Goal: Task Accomplishment & Management: Manage account settings

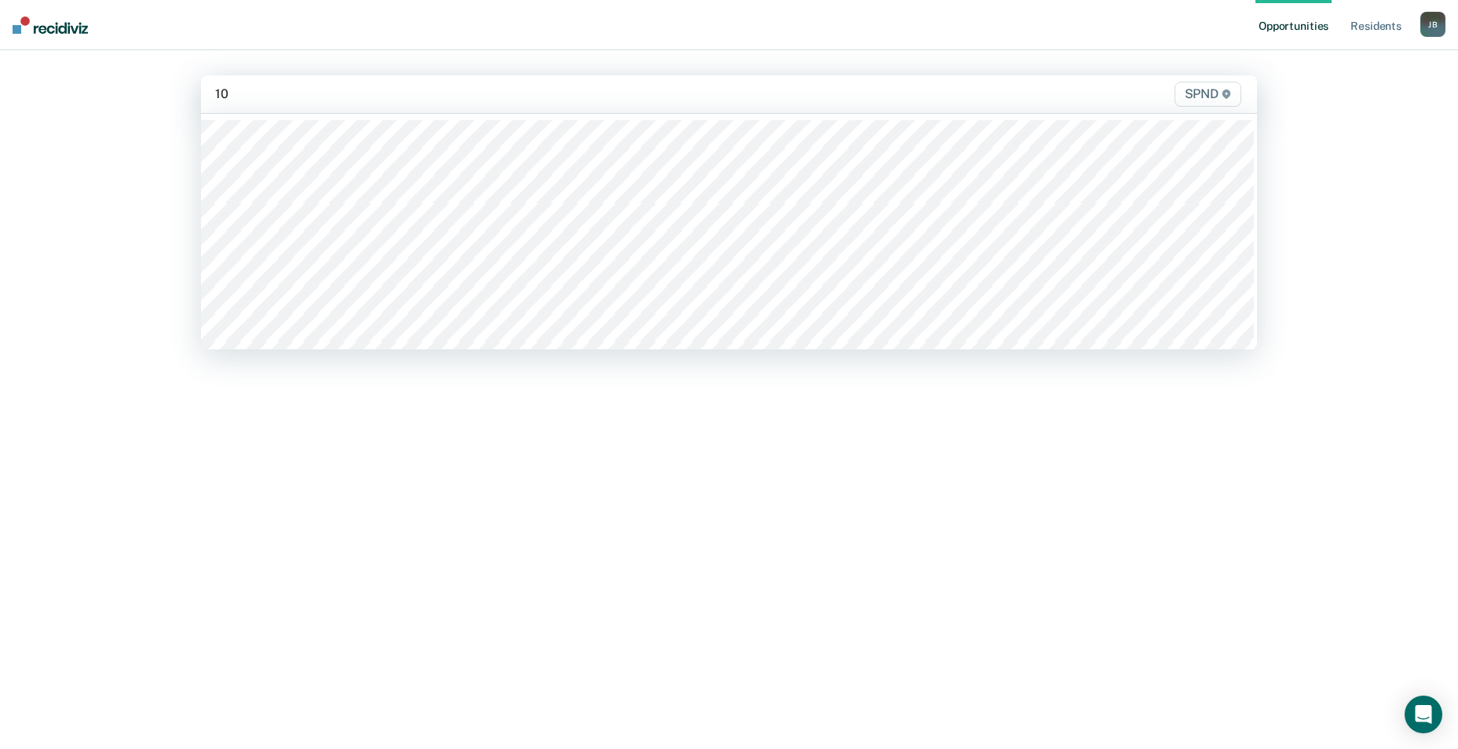
type input "10n"
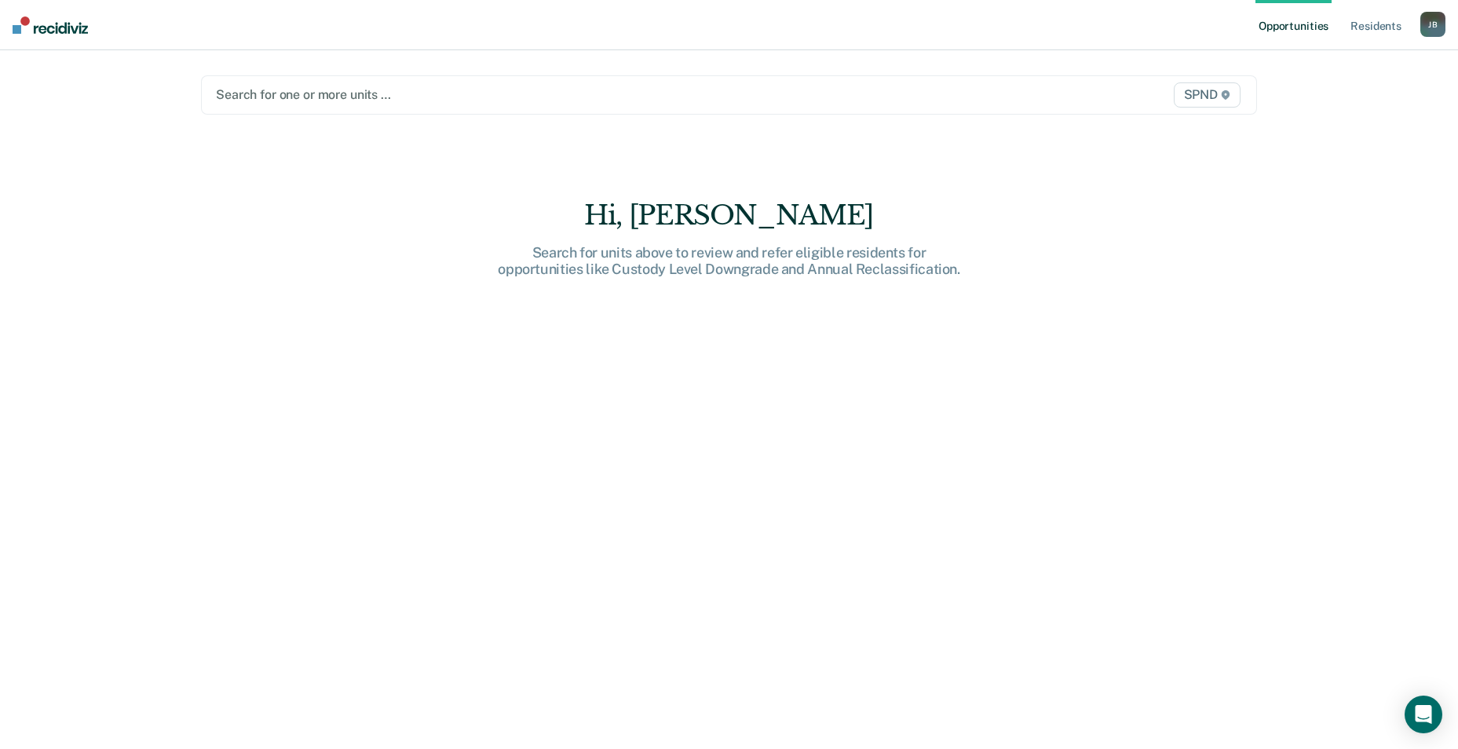
click at [256, 93] on div at bounding box center [574, 95] width 717 height 18
click at [319, 99] on div at bounding box center [574, 95] width 717 height 18
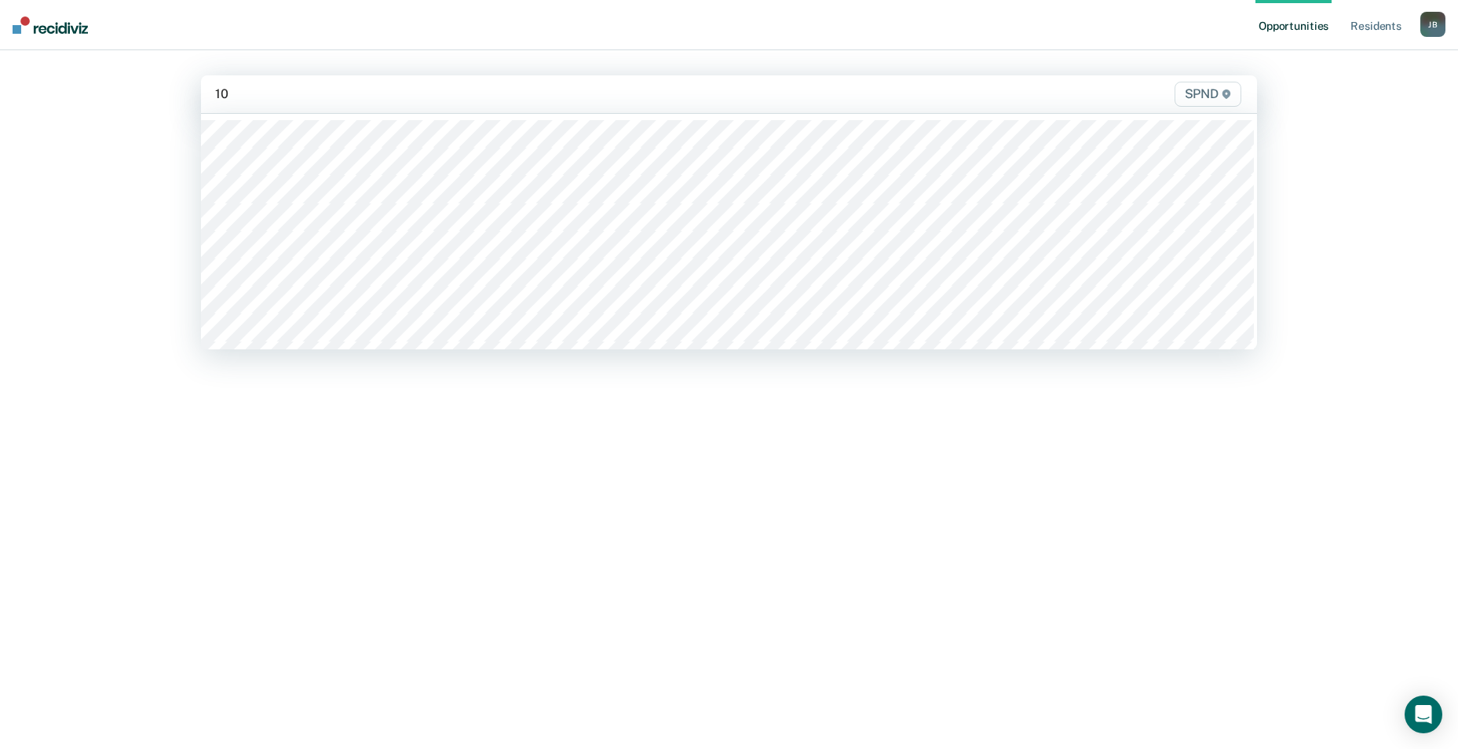
type input "10s"
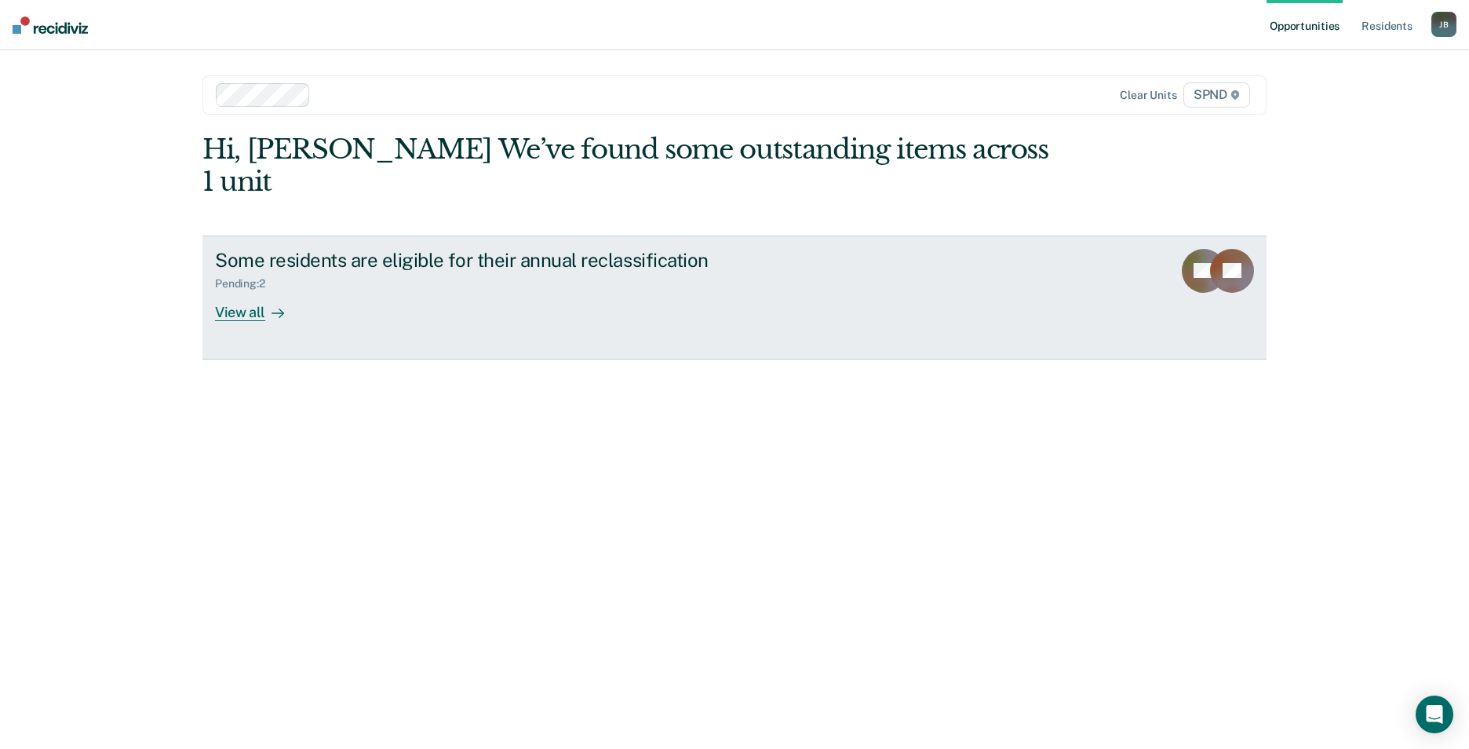
click at [251, 290] on div "View all" at bounding box center [259, 305] width 88 height 31
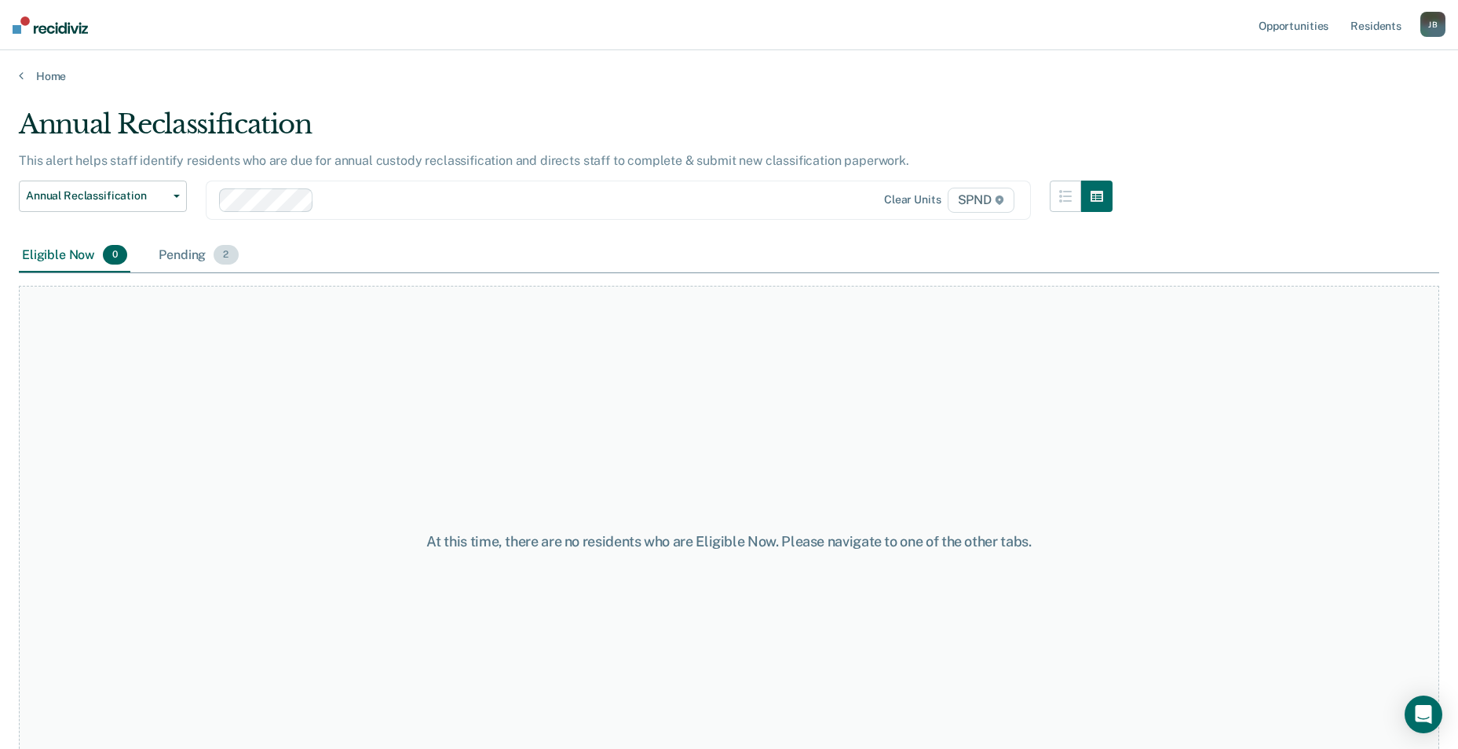
click at [232, 261] on span "2" at bounding box center [225, 255] width 24 height 20
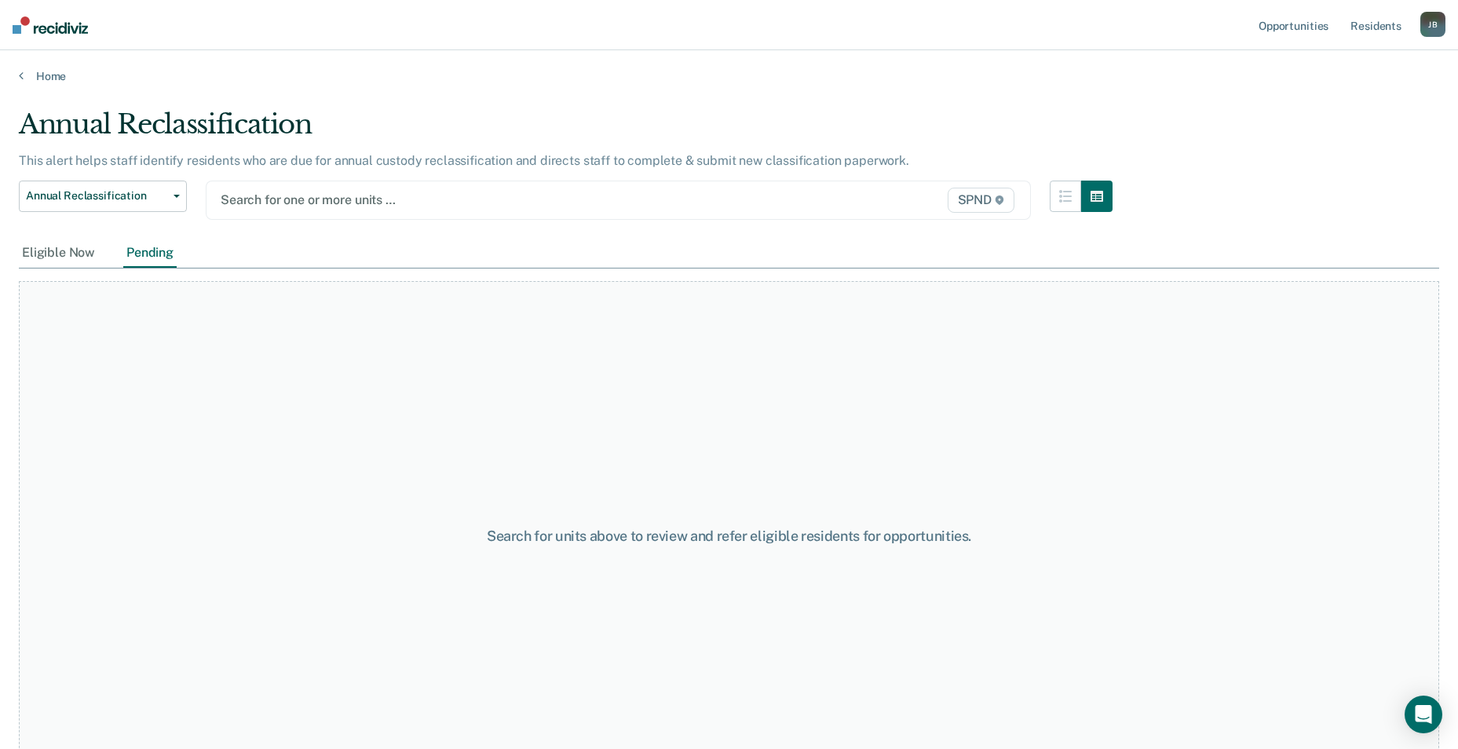
click at [199, 87] on main "Annual Reclassification This alert helps staff identify residents who are due f…" at bounding box center [729, 413] width 1458 height 661
click at [52, 82] on link "Home" at bounding box center [729, 76] width 1420 height 14
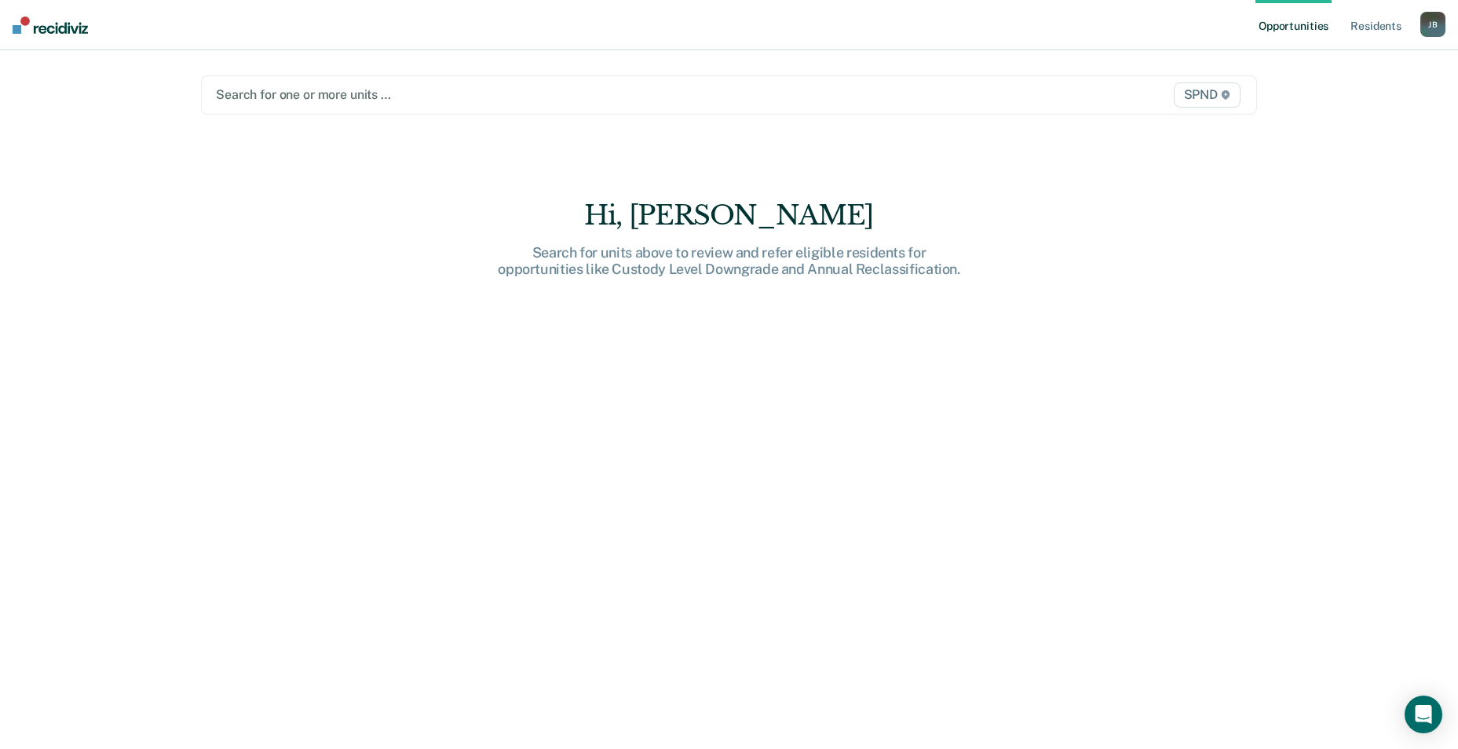
click at [258, 93] on div at bounding box center [574, 95] width 717 height 18
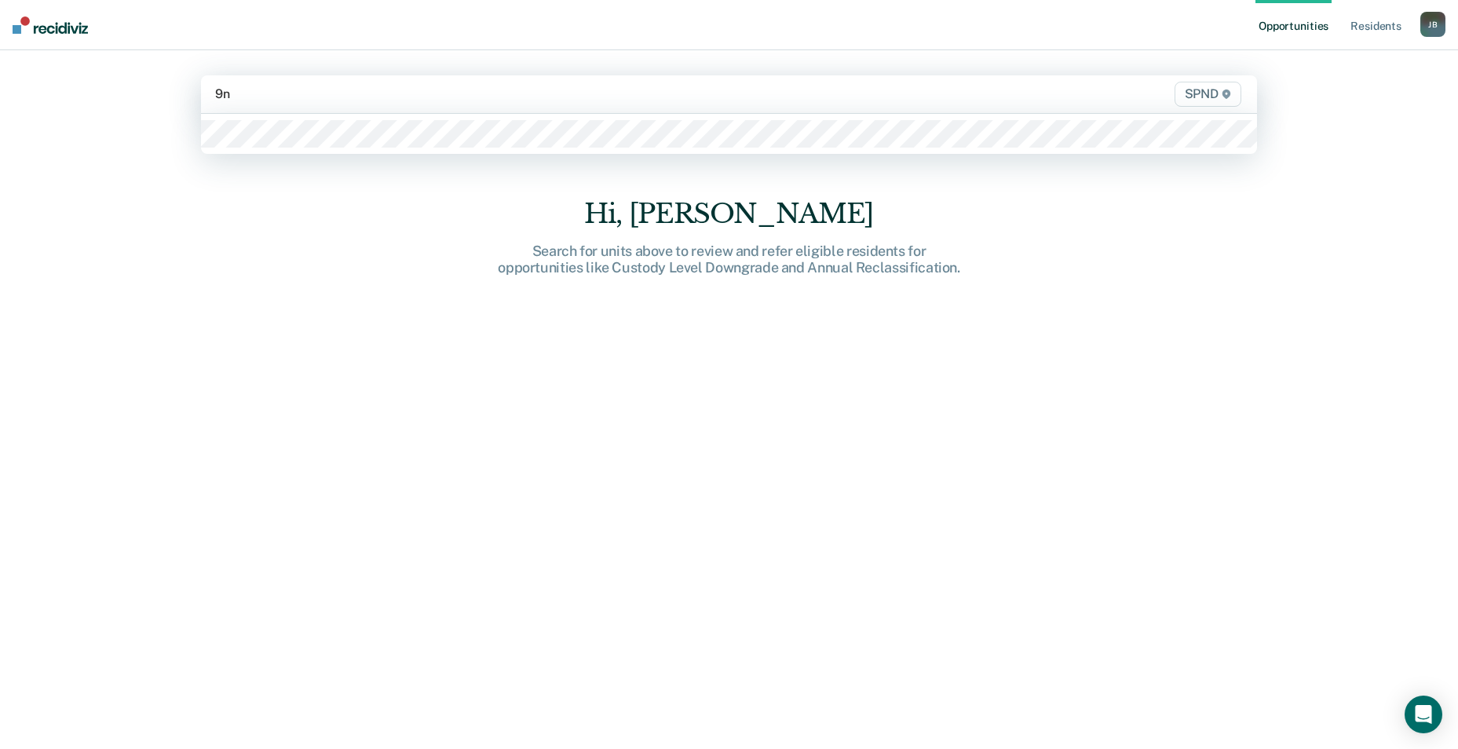
type input "9n2"
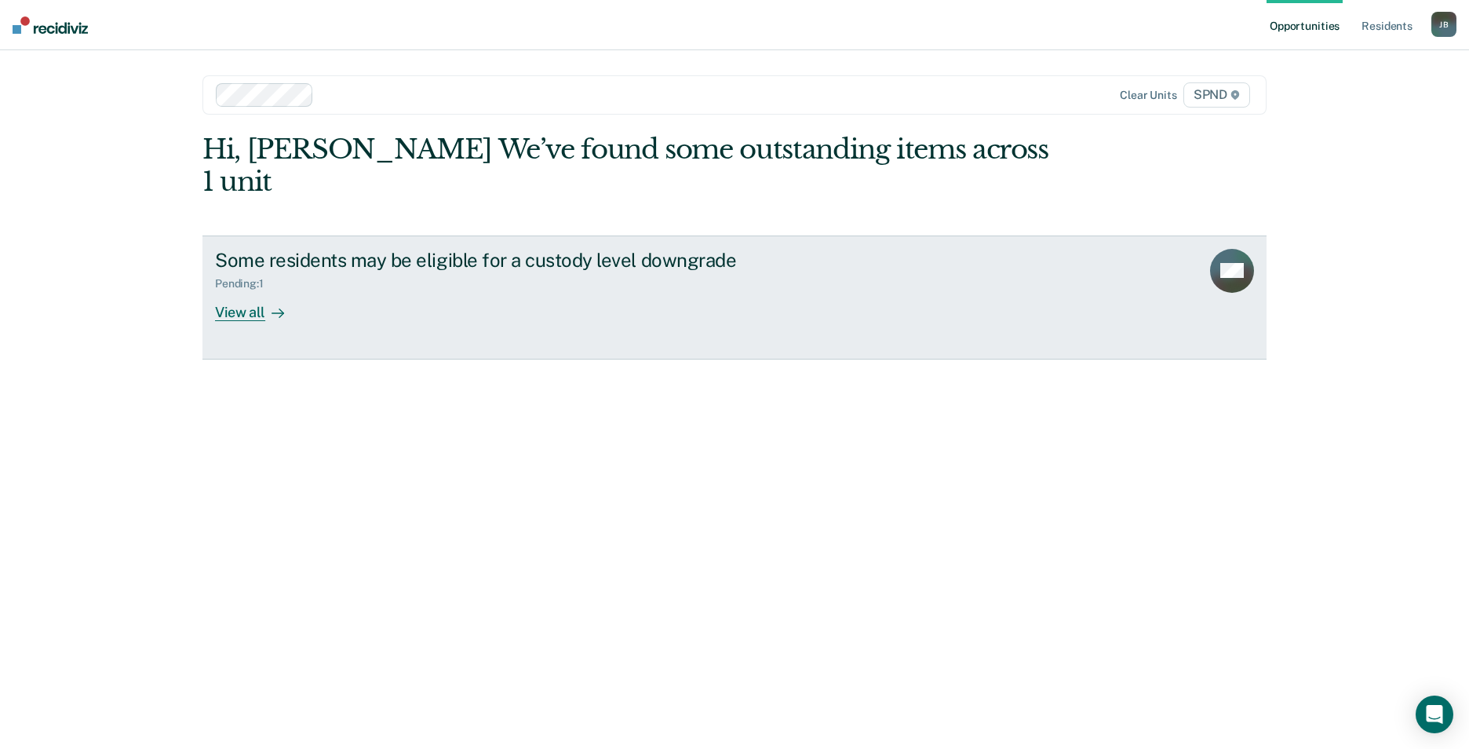
click at [256, 290] on div "View all" at bounding box center [259, 305] width 88 height 31
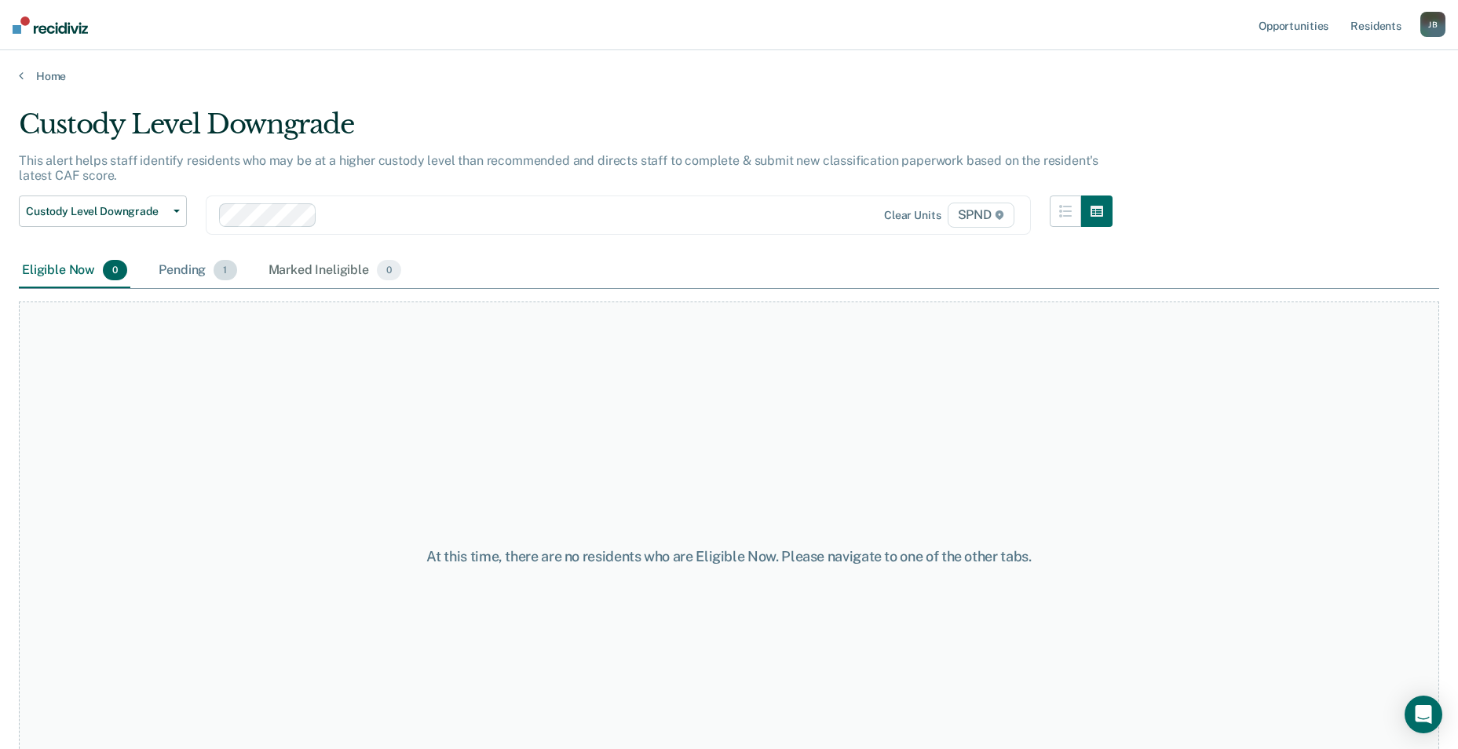
click at [221, 269] on span "1" at bounding box center [224, 270] width 23 height 20
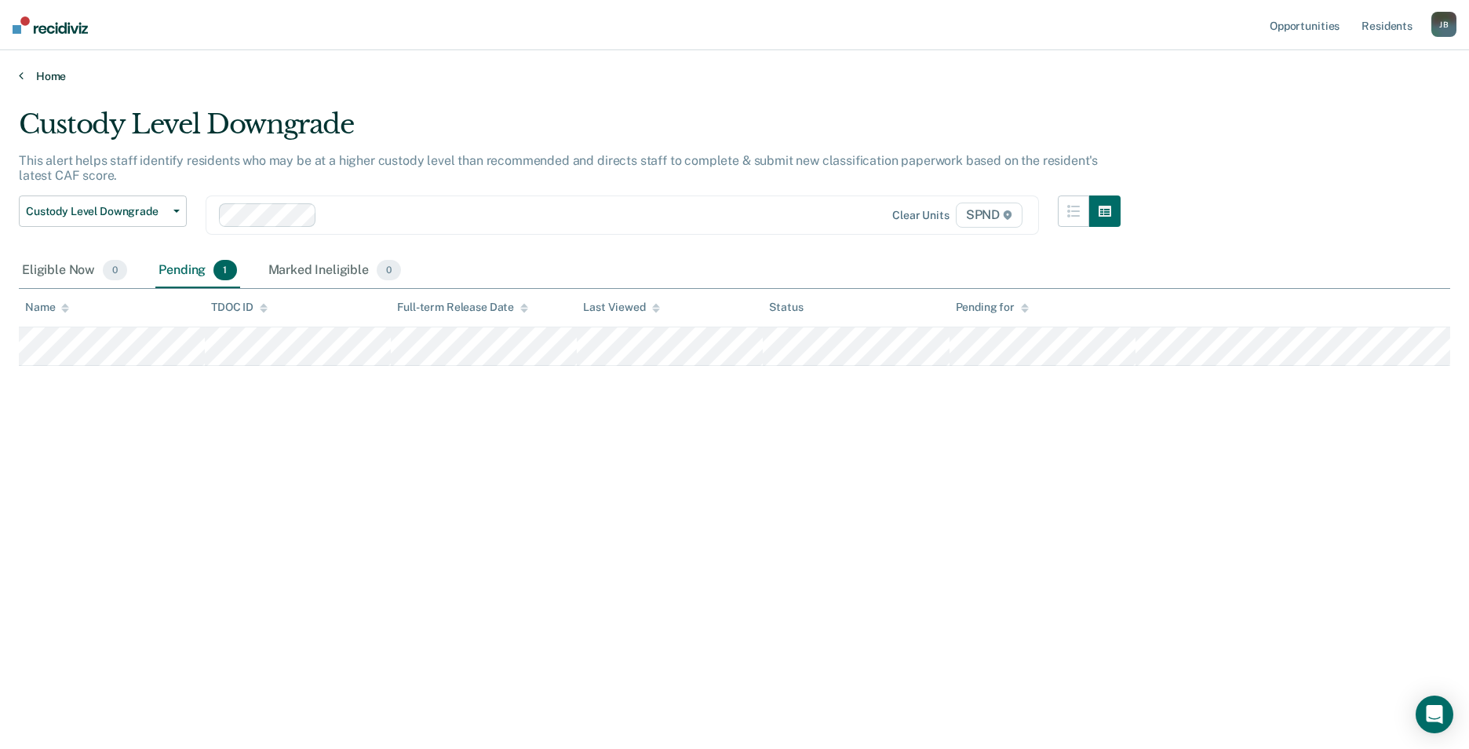
click at [61, 77] on link "Home" at bounding box center [735, 76] width 1432 height 14
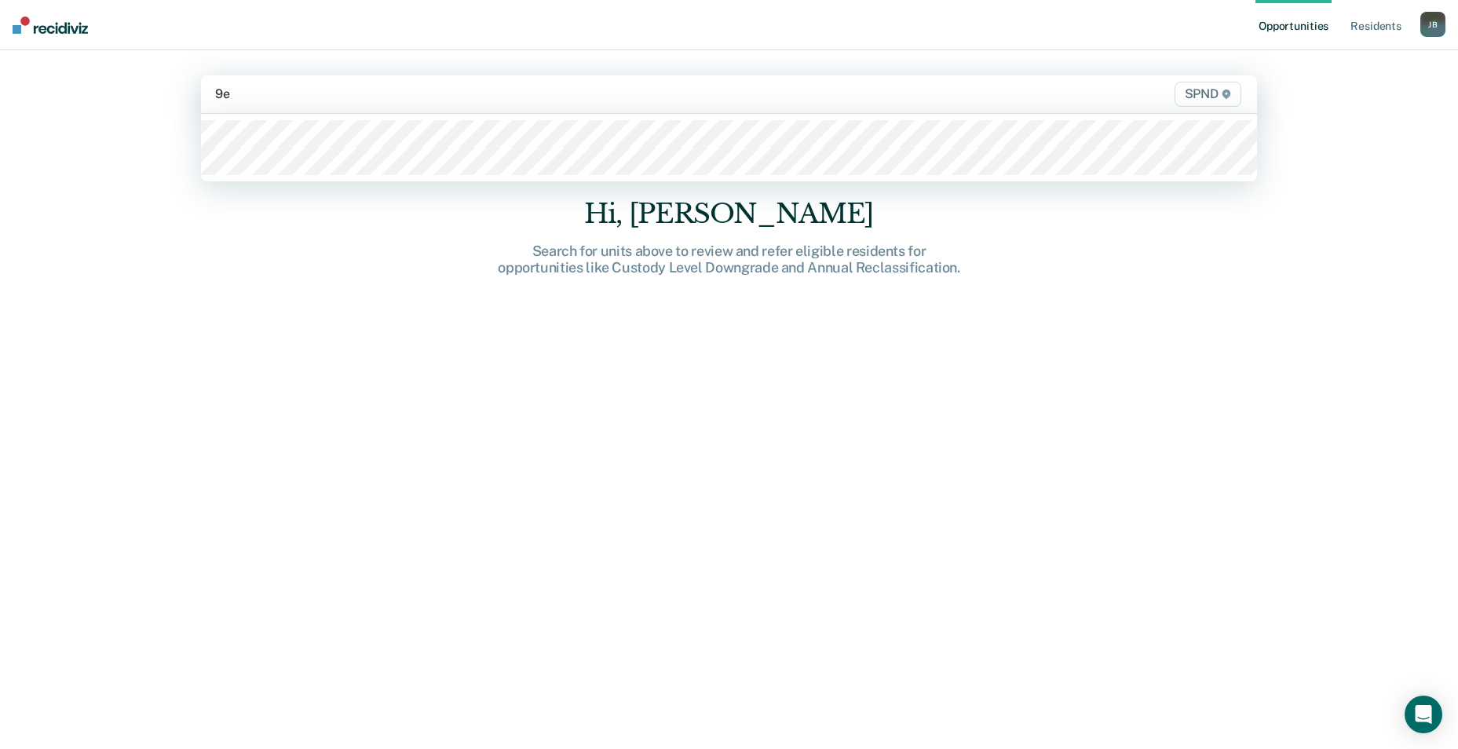
type input "9e2"
type input "9s2"
type input "9n3"
type input "9e3"
type input "9s3"
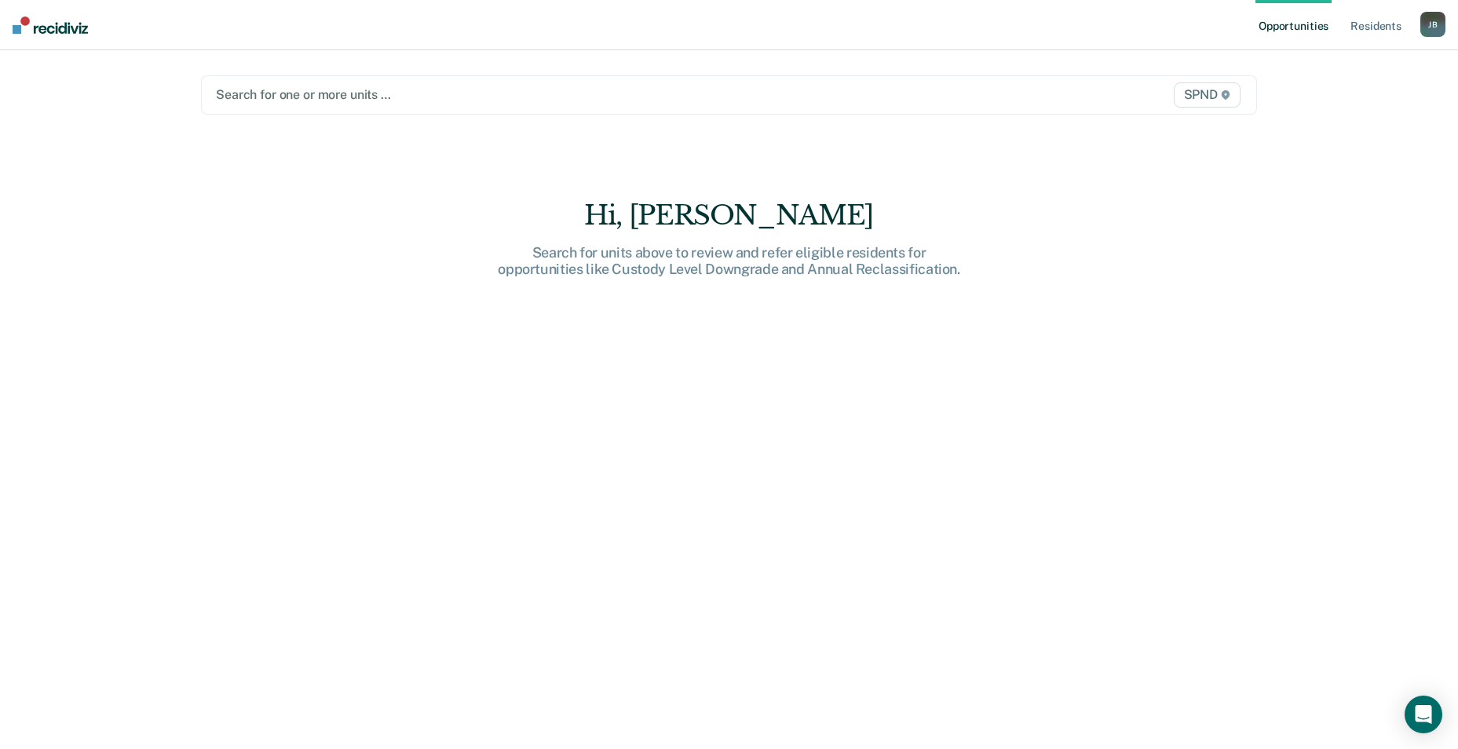
click at [1435, 30] on div "[PERSON_NAME]" at bounding box center [1432, 24] width 25 height 25
click at [1334, 111] on div "Profile How it works Log Out" at bounding box center [1369, 83] width 151 height 77
click at [1328, 112] on div "Profile How it works Log Out" at bounding box center [1369, 83] width 151 height 77
click at [1332, 102] on link "Log Out" at bounding box center [1369, 103] width 126 height 13
